Goal: Task Accomplishment & Management: Manage account settings

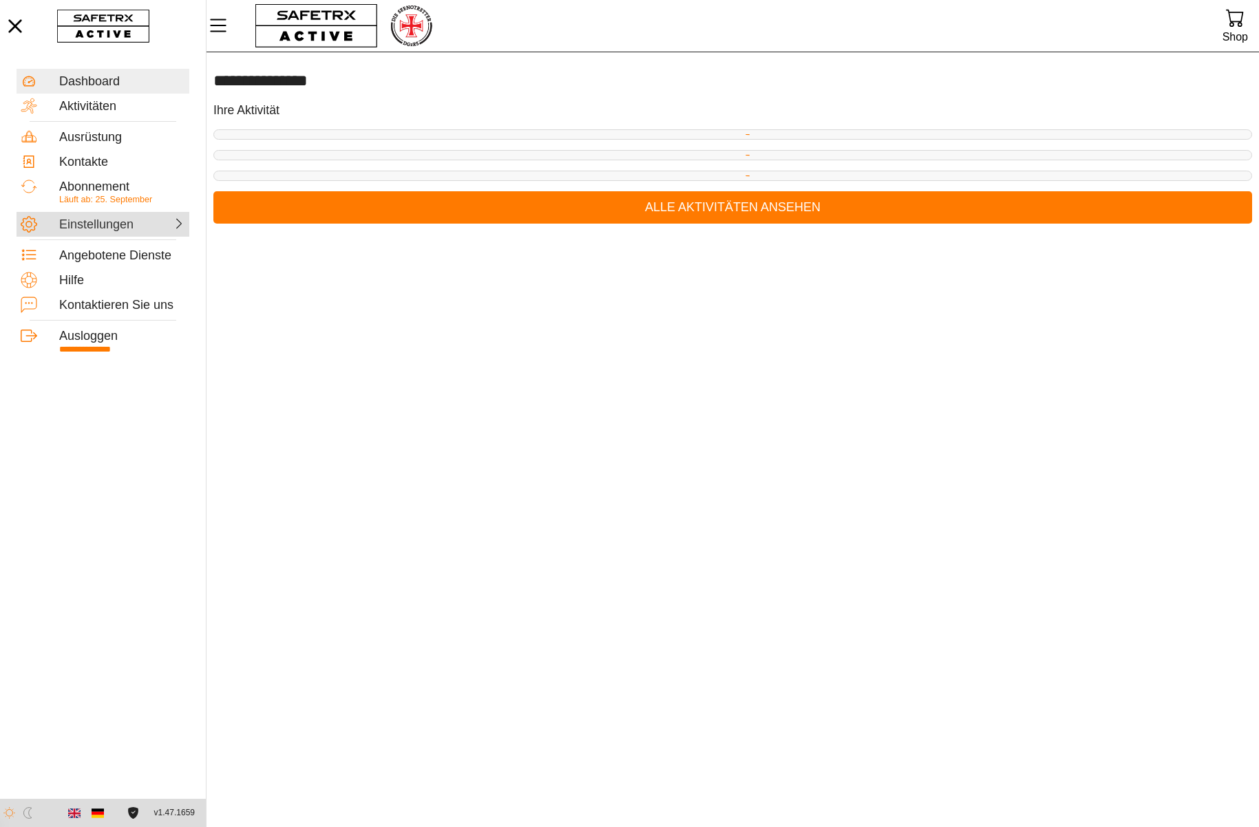
click at [135, 229] on div at bounding box center [155, 223] width 61 height 14
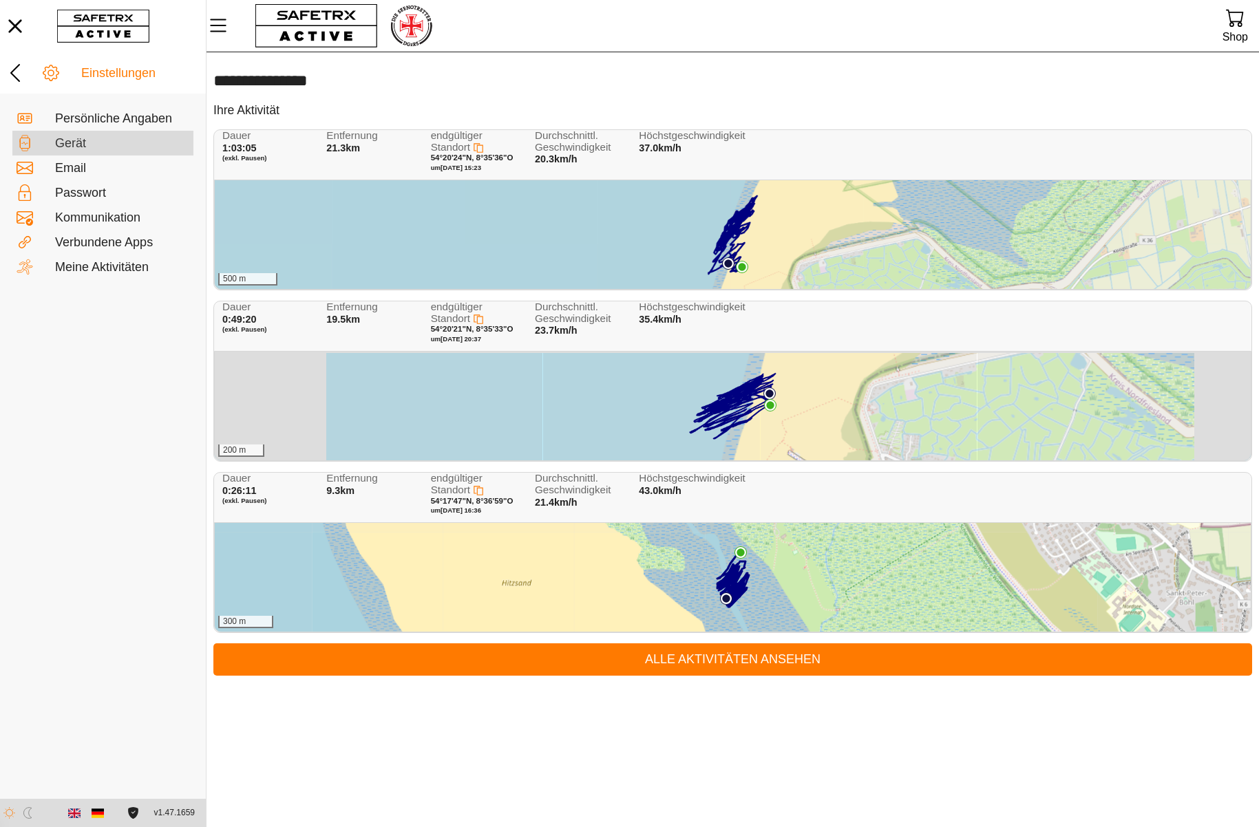
click at [100, 142] on div "Gerät" at bounding box center [122, 143] width 134 height 15
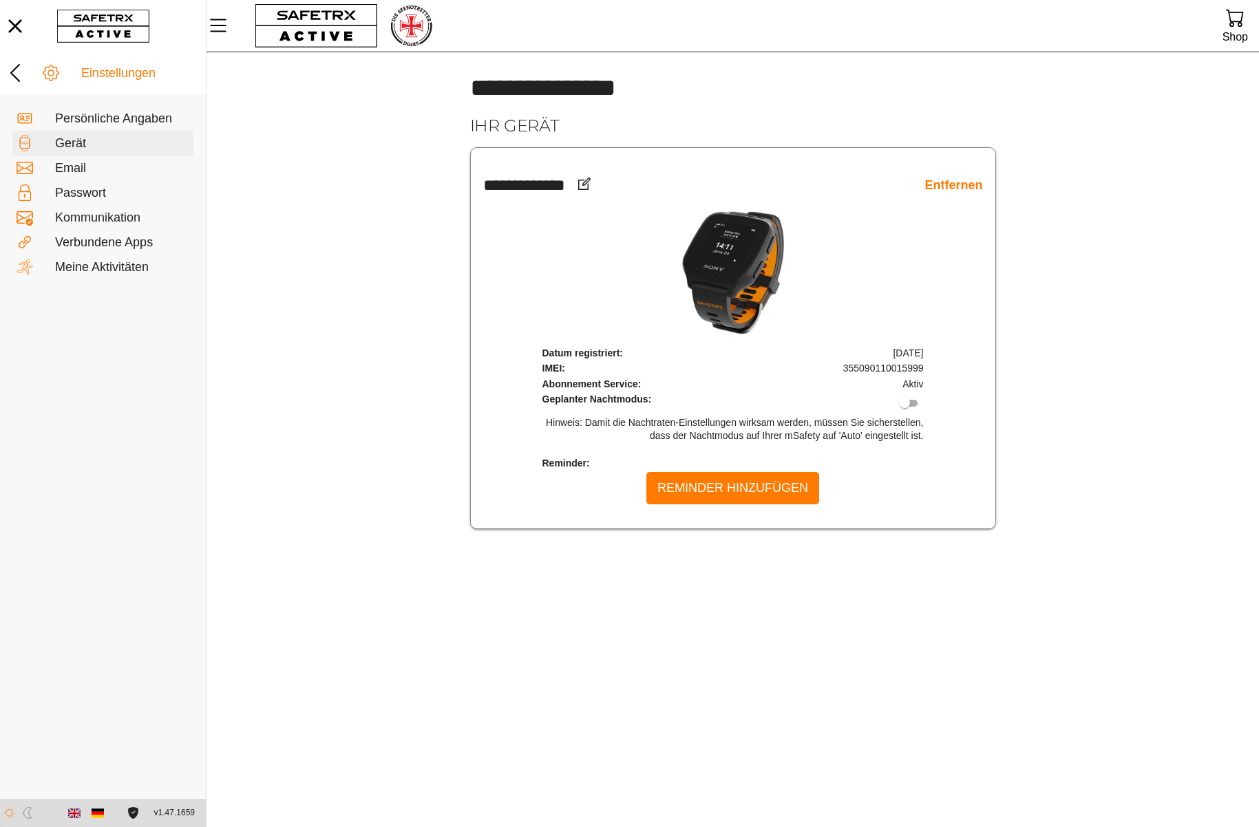
click at [938, 182] on link "Entfernen" at bounding box center [953, 186] width 58 height 16
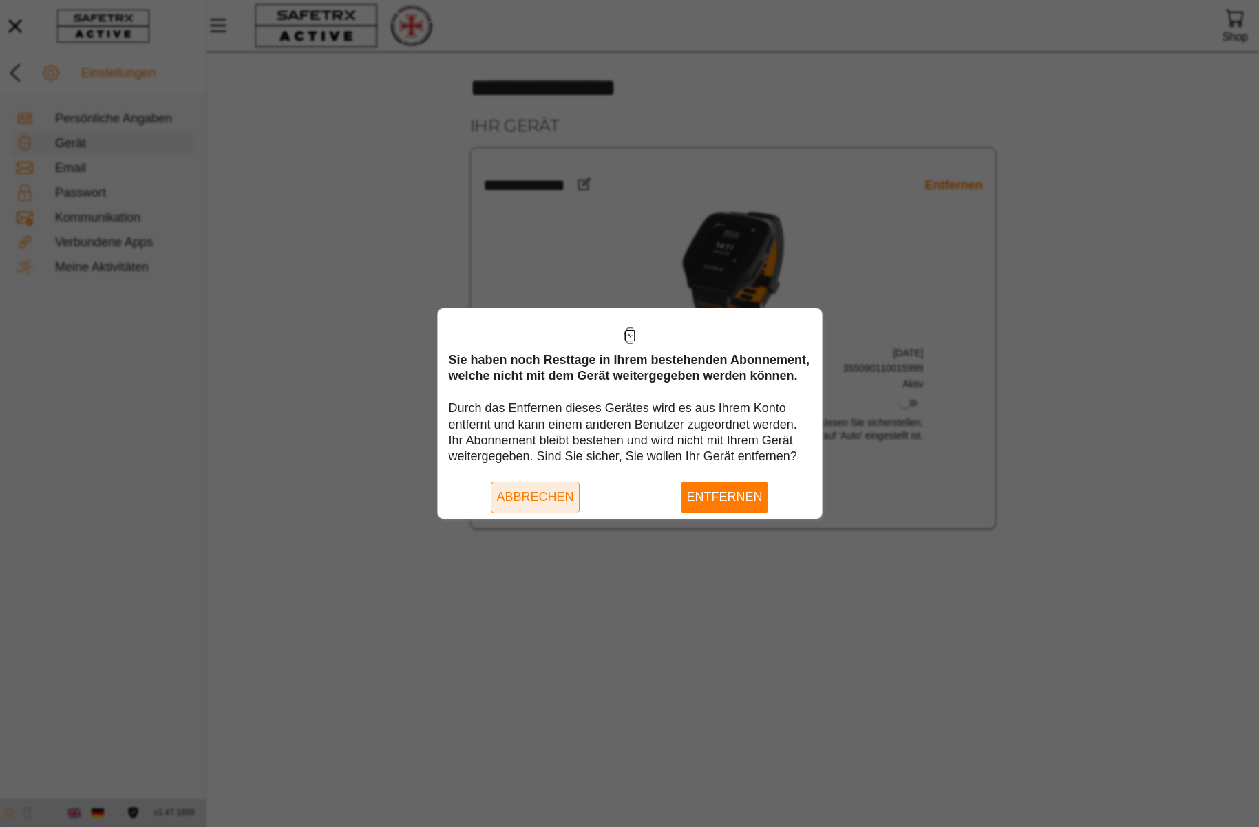
click at [524, 494] on span "Abbrechen" at bounding box center [534, 497] width 77 height 21
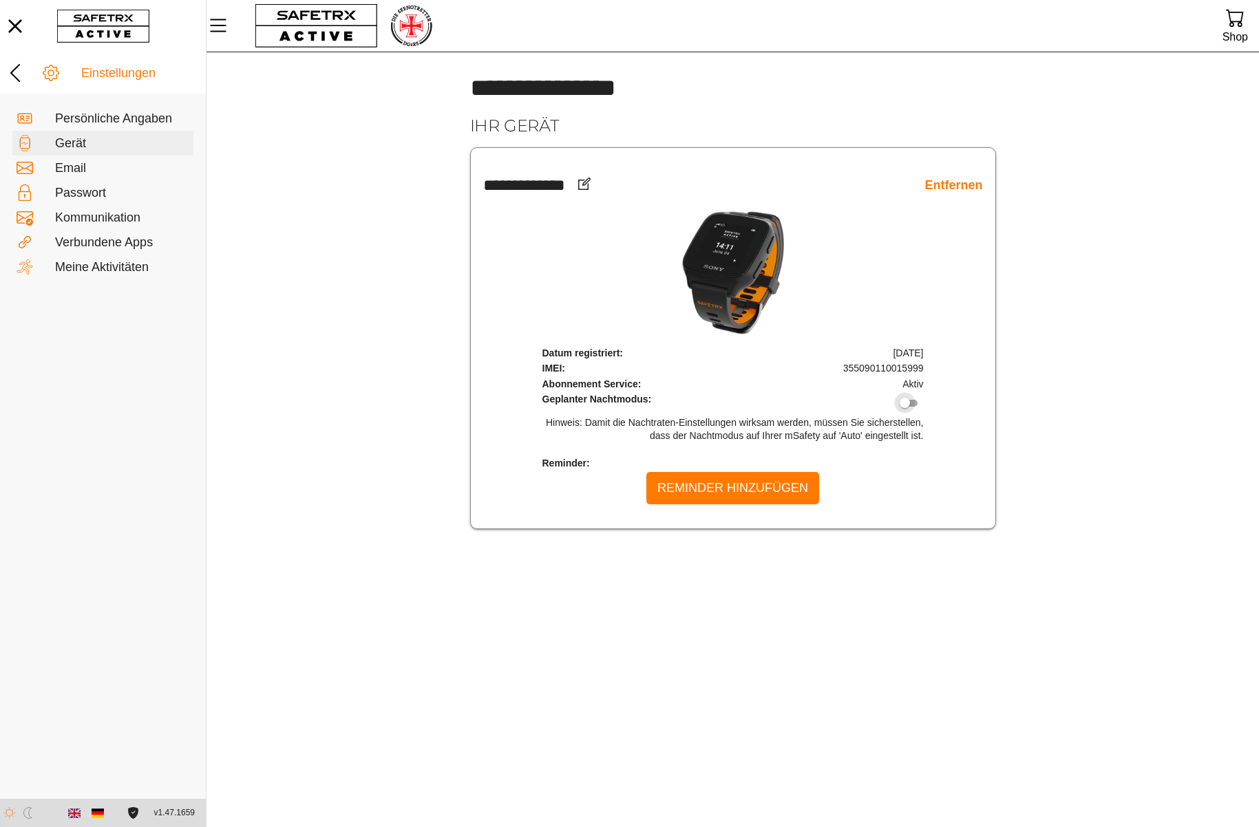
click at [909, 402] on div at bounding box center [904, 403] width 10 height 10
